Goal: Task Accomplishment & Management: Manage account settings

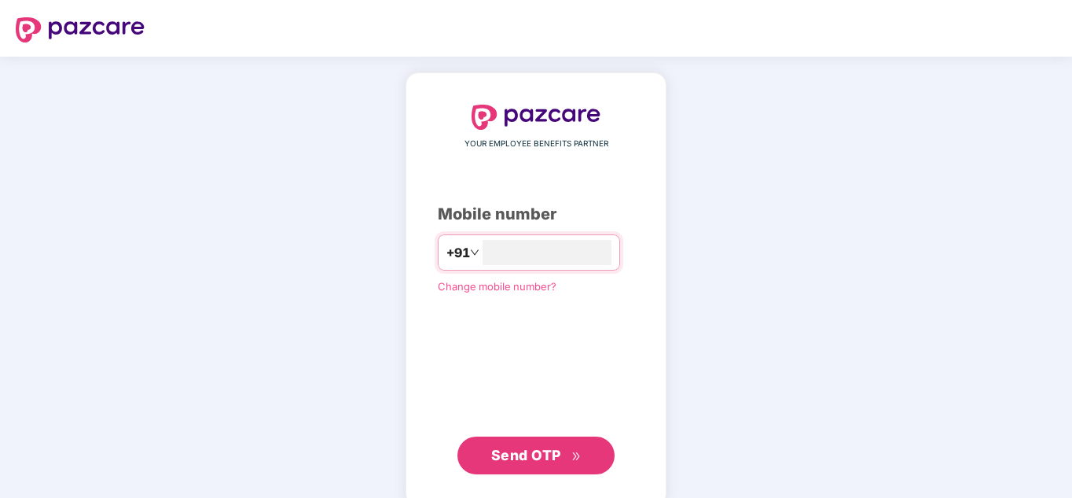
type input "**********"
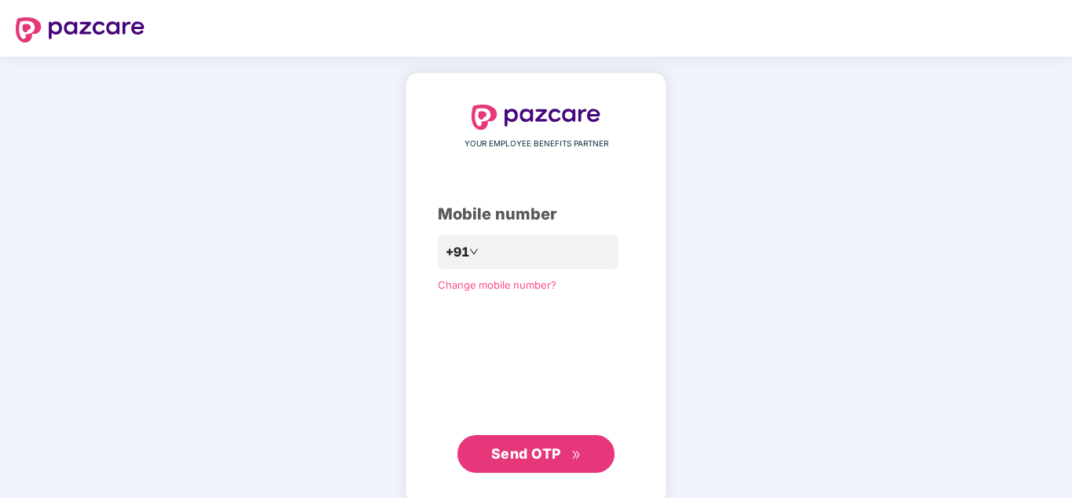
click at [542, 452] on span "Send OTP" at bounding box center [526, 453] width 70 height 17
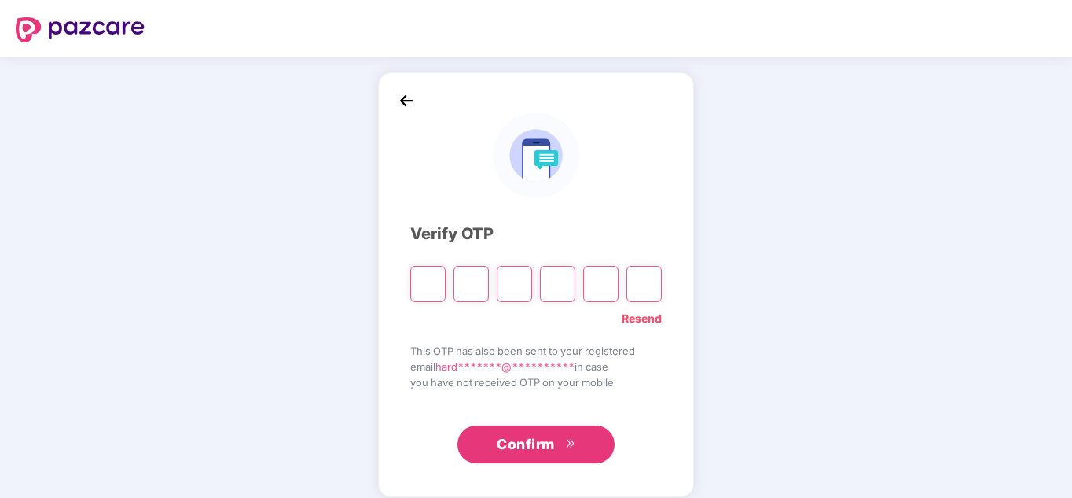
type input "*"
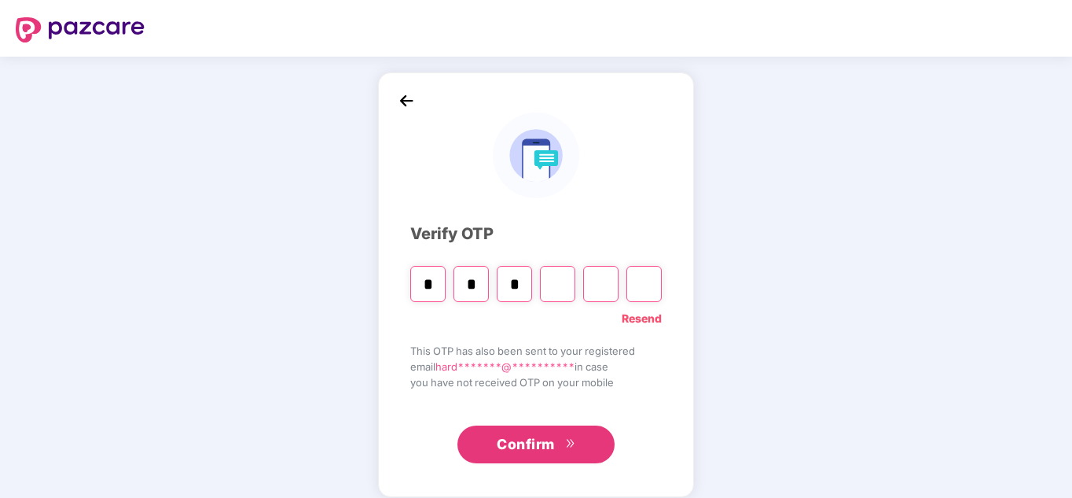
type input "*"
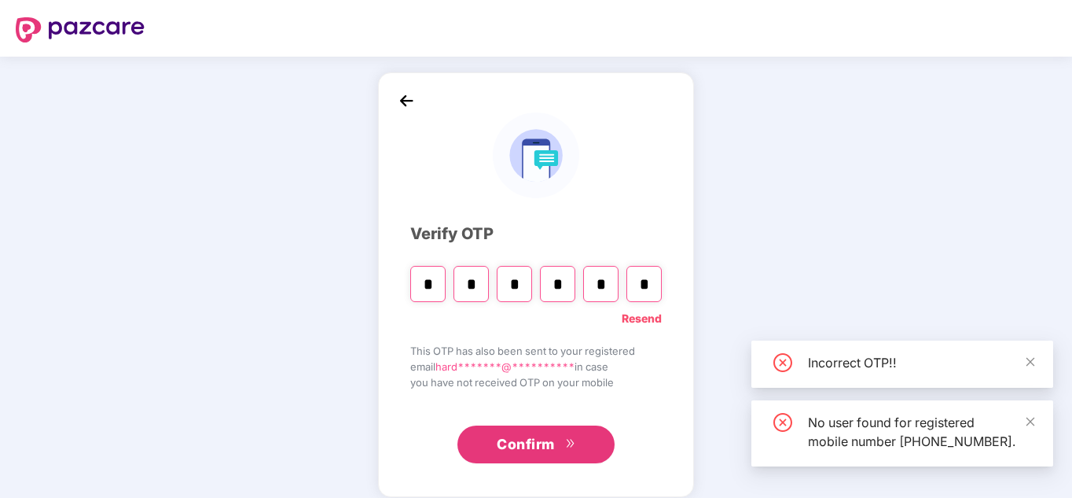
type input "*"
click at [557, 432] on button "Confirm" at bounding box center [535, 444] width 157 height 38
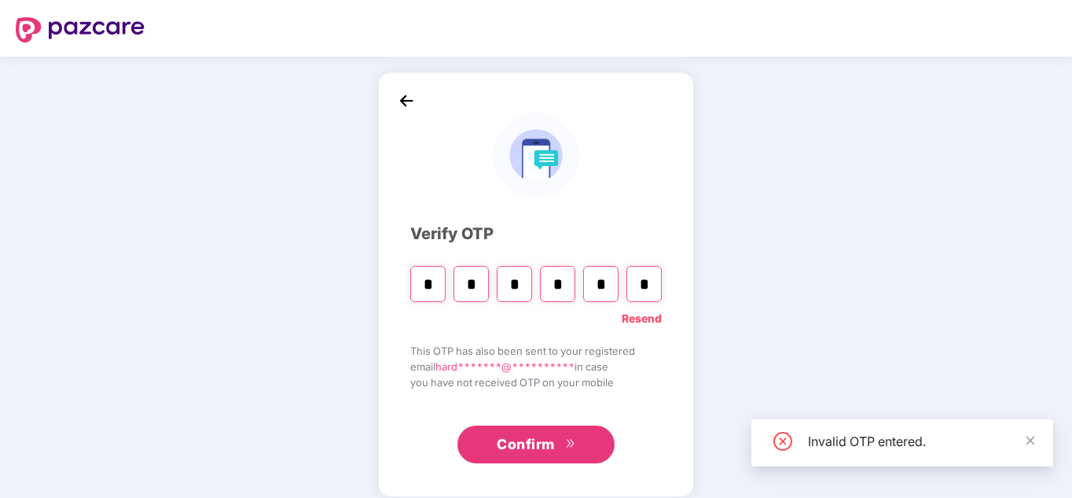
click at [565, 291] on input "*" at bounding box center [557, 284] width 35 height 36
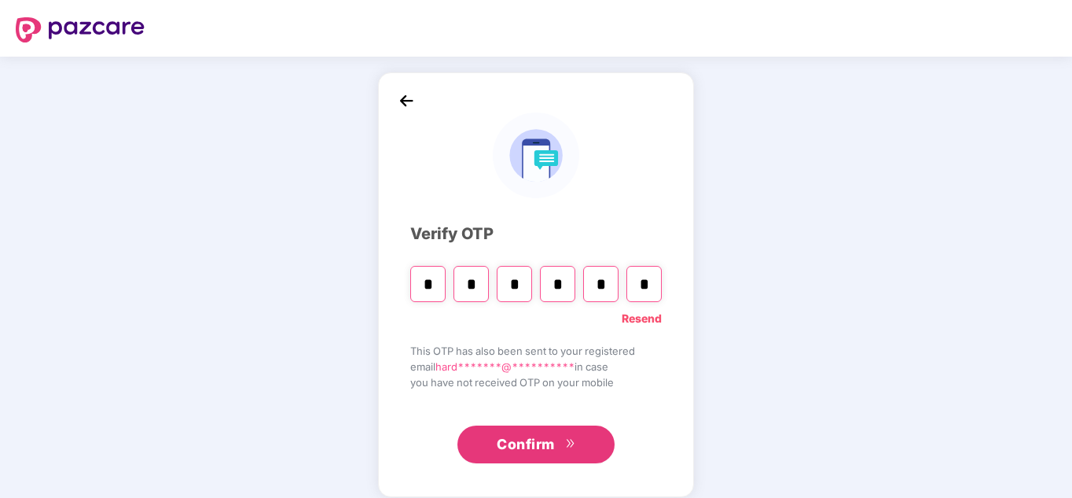
click at [477, 288] on input "*" at bounding box center [470, 284] width 35 height 36
type input "*"
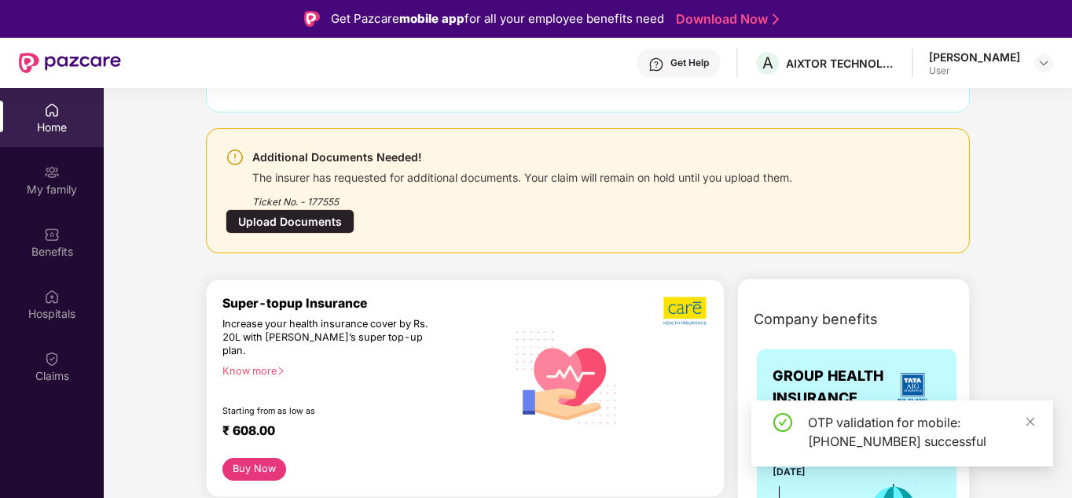
scroll to position [157, 0]
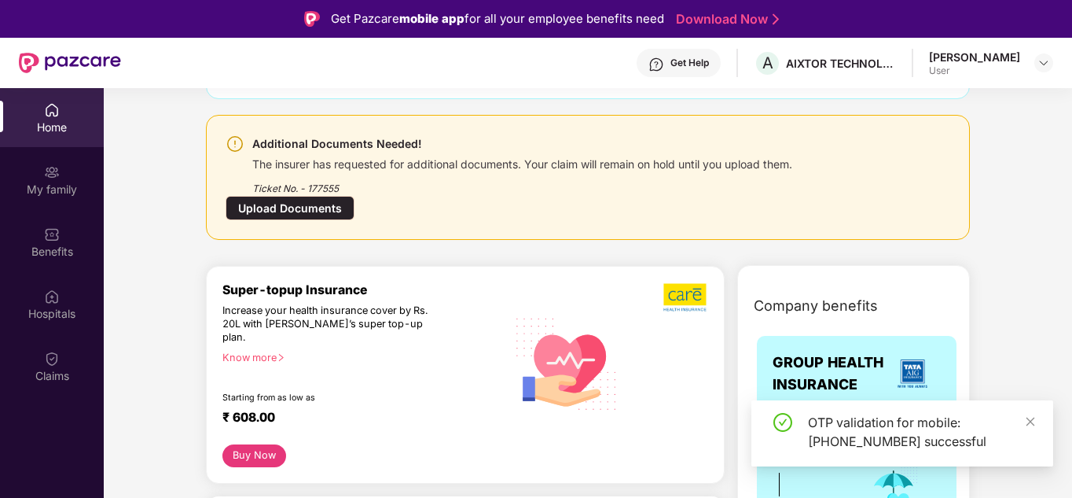
click at [347, 210] on div "Upload Documents" at bounding box center [290, 208] width 129 height 24
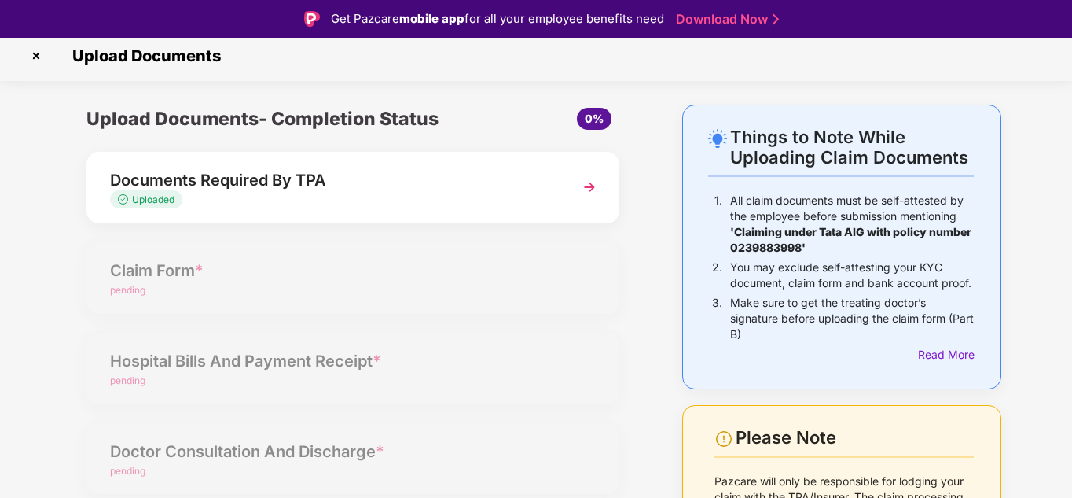
scroll to position [0, 0]
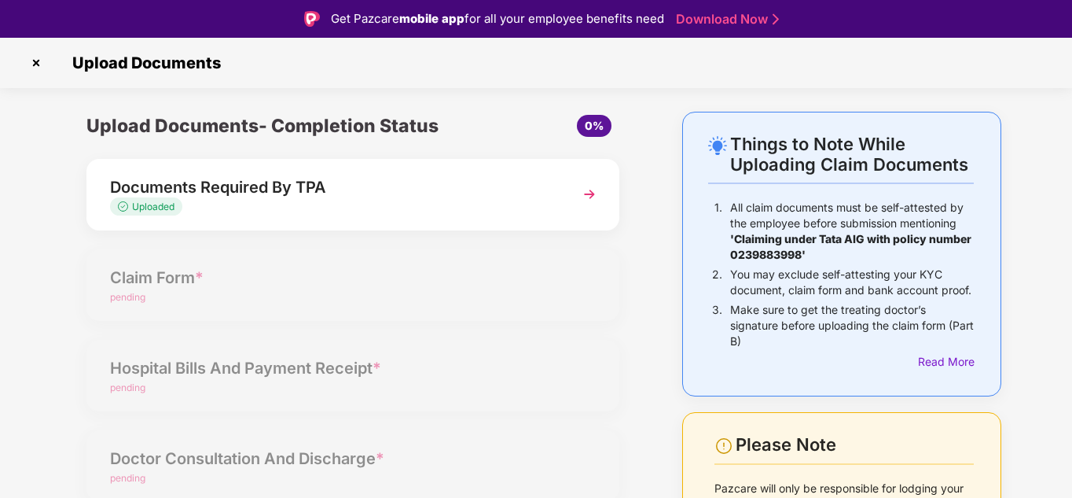
click at [29, 63] on img at bounding box center [36, 62] width 25 height 25
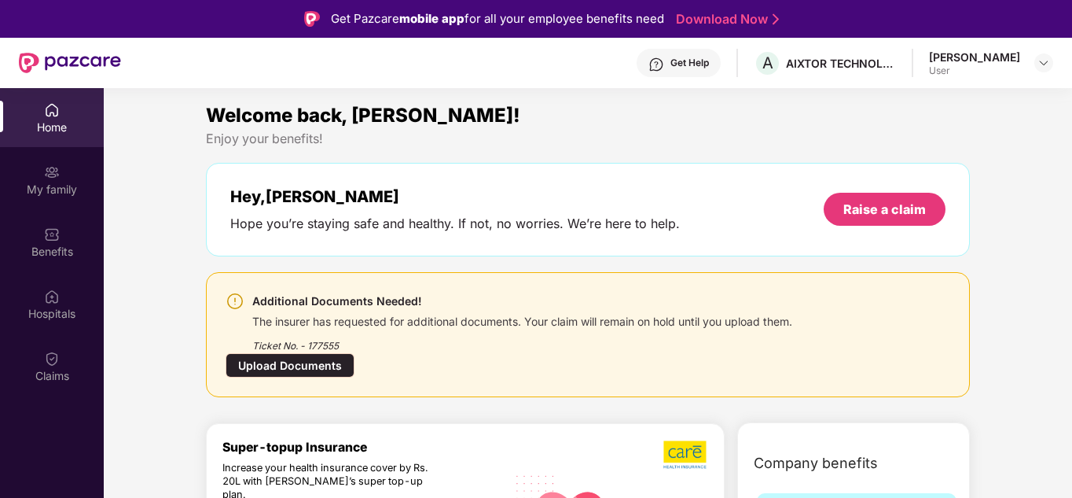
click at [709, 63] on div "Get Help" at bounding box center [689, 63] width 39 height 13
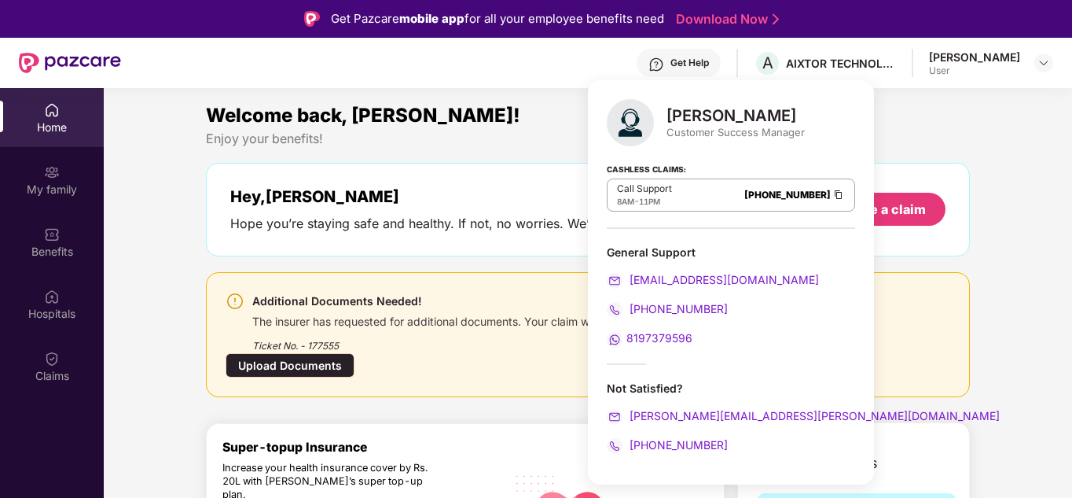
scroll to position [79, 0]
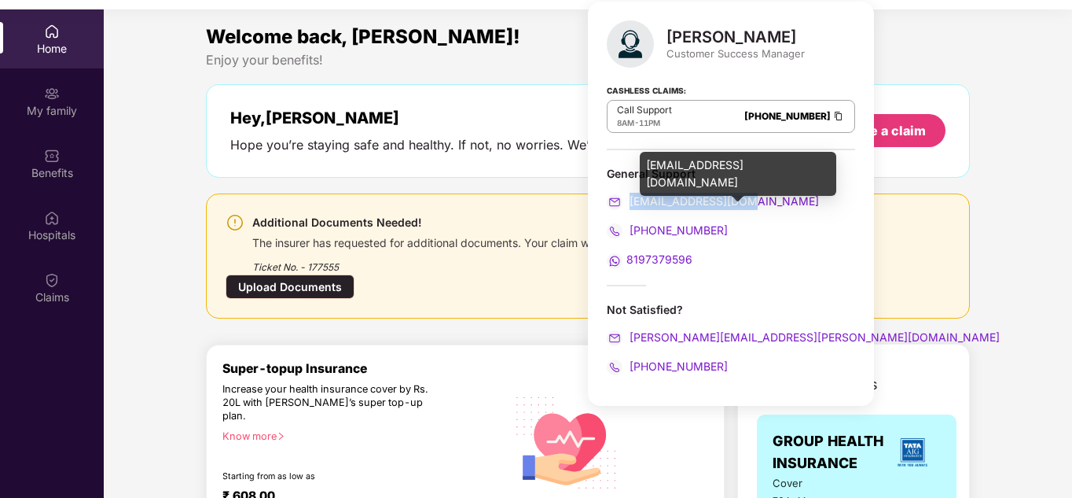
drag, startPoint x: 767, startPoint y: 204, endPoint x: 631, endPoint y: 206, distance: 136.0
click at [631, 206] on div "[EMAIL_ADDRESS][DOMAIN_NAME]" at bounding box center [731, 201] width 248 height 17
copy span "[EMAIL_ADDRESS][DOMAIN_NAME]"
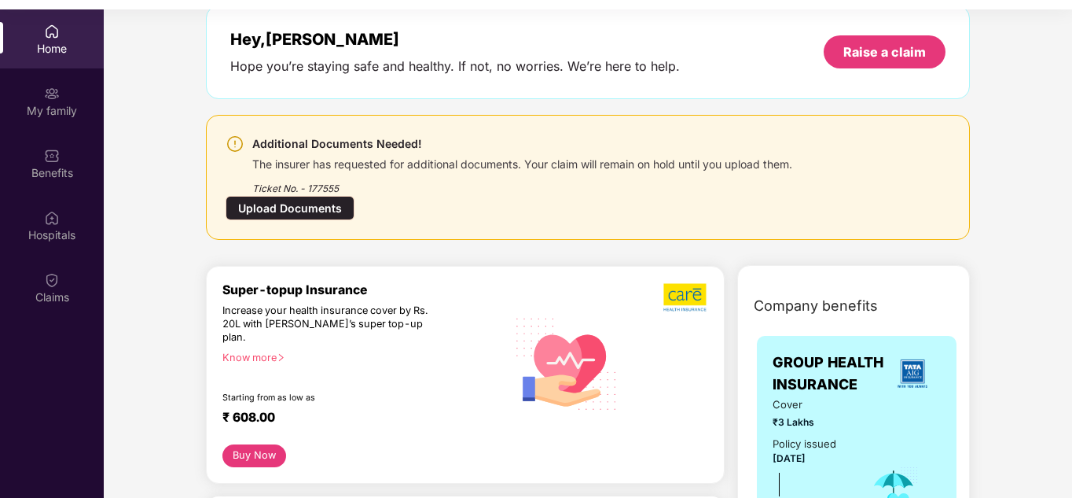
click at [517, 267] on div "Super-topup Insurance Increase your health insurance cover by Rs. 20L with [PER…" at bounding box center [465, 375] width 519 height 218
click at [309, 204] on div "Upload Documents" at bounding box center [290, 208] width 129 height 24
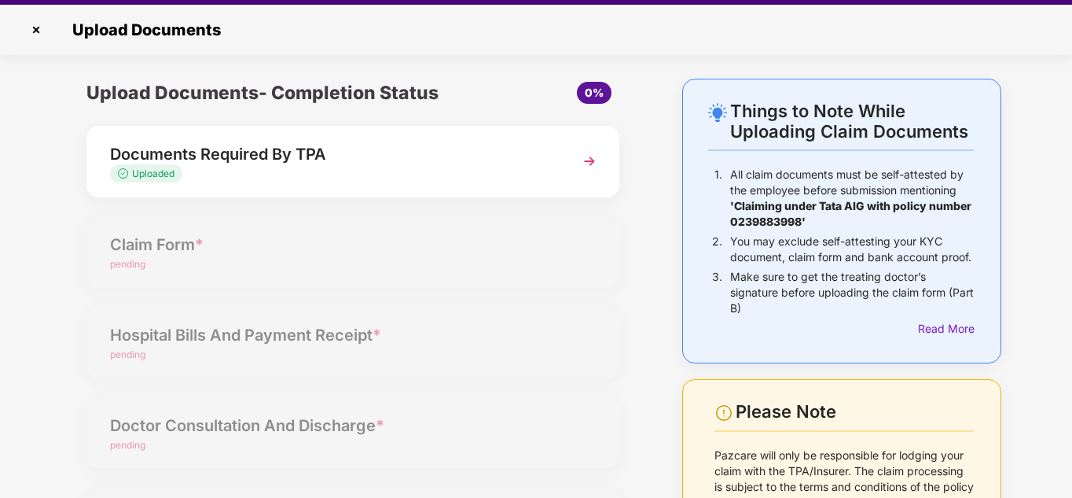
scroll to position [0, 0]
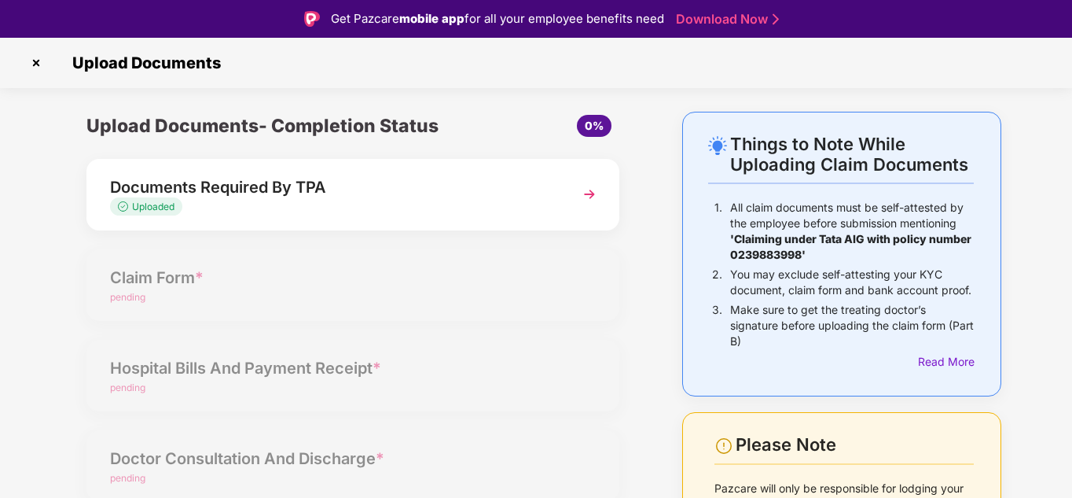
click at [32, 58] on img at bounding box center [36, 62] width 25 height 25
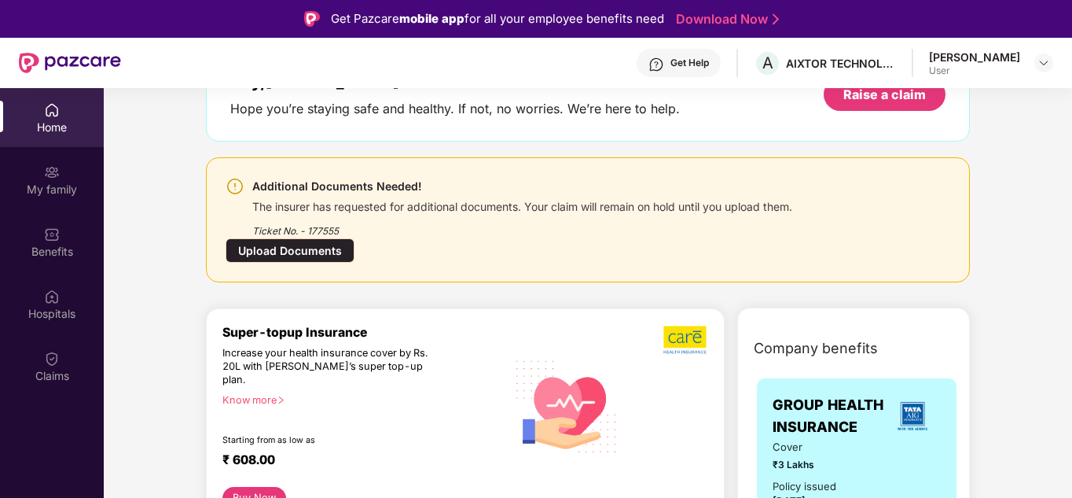
scroll to position [79, 0]
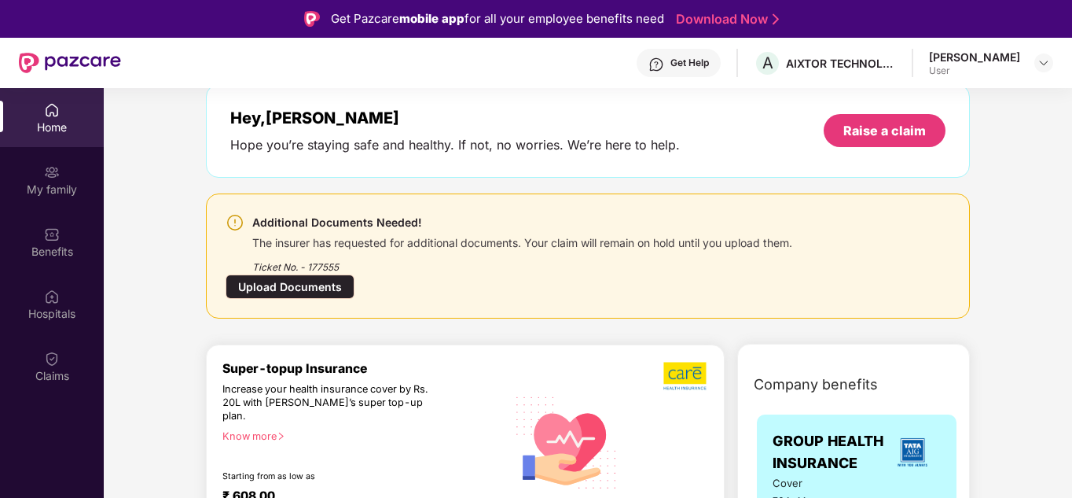
click at [310, 281] on div "Upload Documents" at bounding box center [290, 286] width 129 height 24
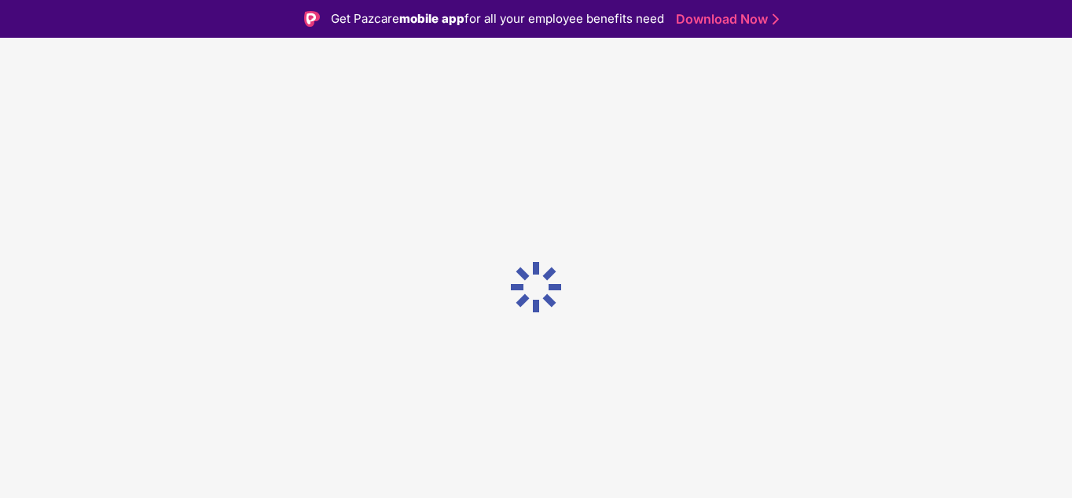
scroll to position [0, 0]
